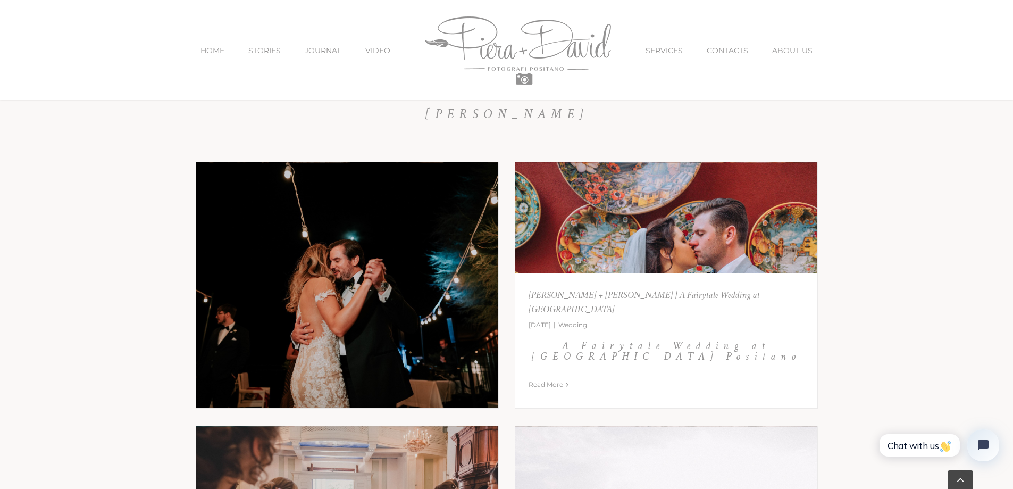
scroll to position [4574, 0]
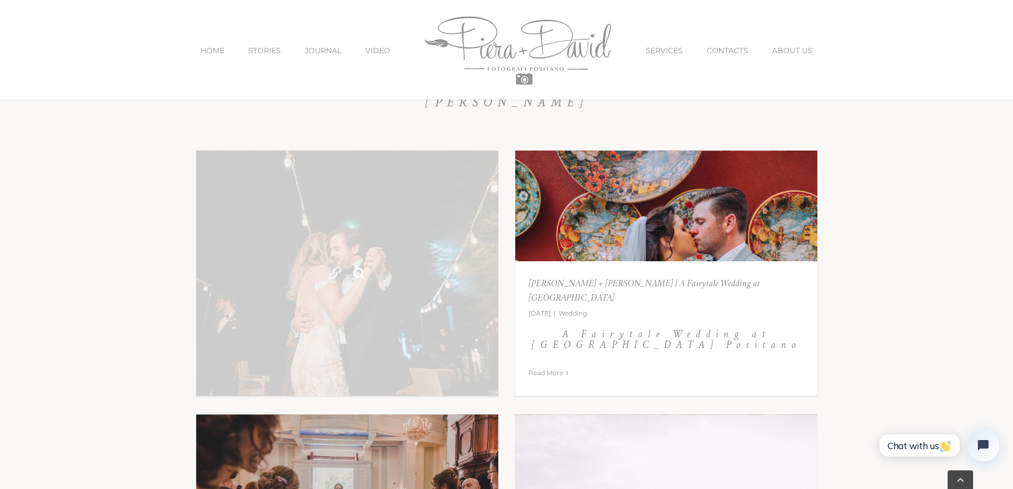
click at [321, 331] on link "Dave + Ally | A Dolce Vita Wedding at Hotel Santa Caterina, Amalfi" at bounding box center [347, 274] width 302 height 246
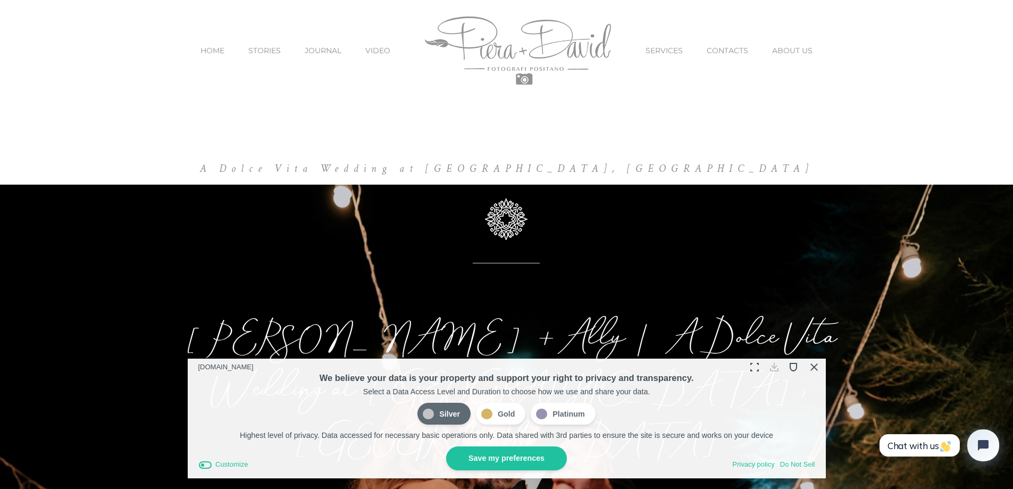
click at [813, 366] on button "Close Cookie Compliance" at bounding box center [813, 366] width 16 height 16
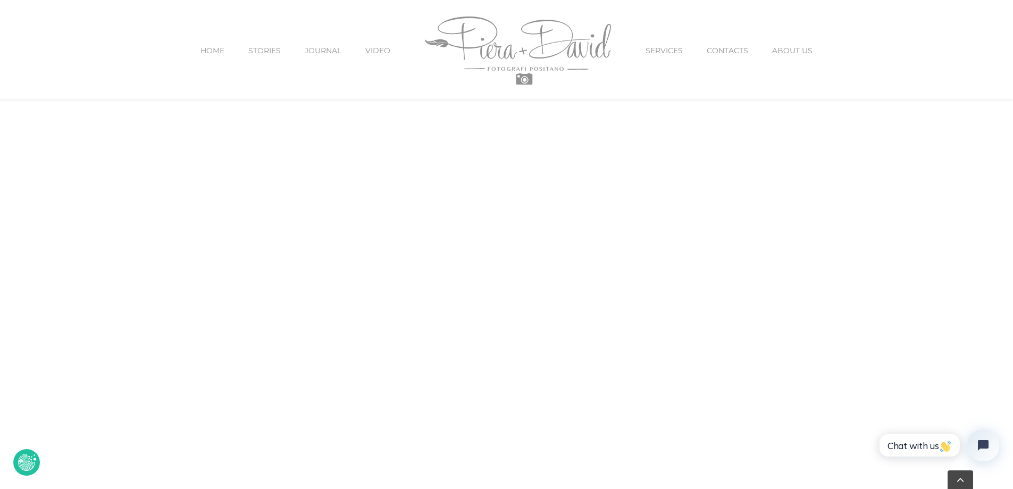
scroll to position [4787, 0]
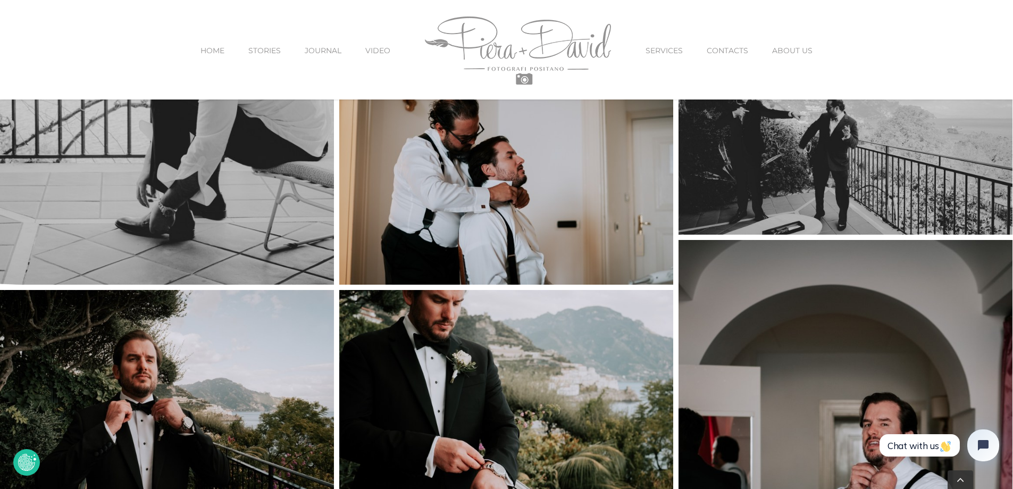
click at [479, 45] on img "Main Menu Sticky" at bounding box center [518, 50] width 186 height 68
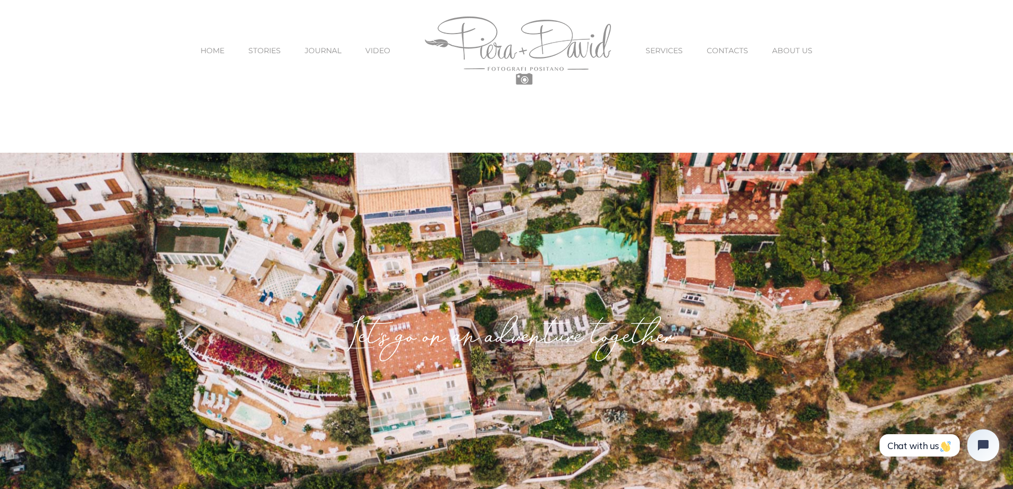
click at [529, 75] on img "Main Menu" at bounding box center [518, 50] width 186 height 68
click at [332, 52] on span "JOURNAL" at bounding box center [323, 50] width 37 height 7
